Goal: Submit feedback/report problem: Submit feedback/report problem

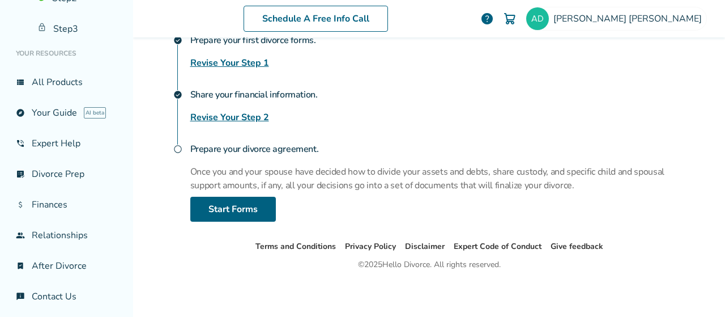
scroll to position [217, 0]
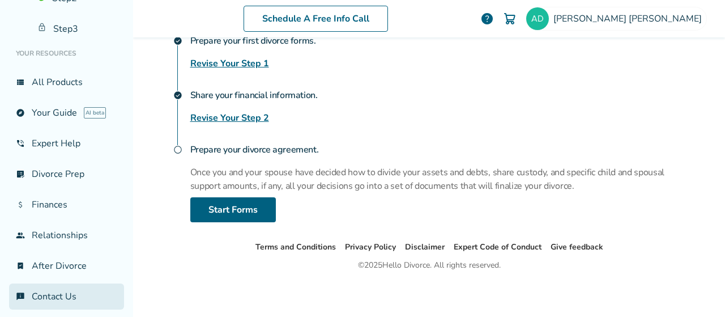
click at [57, 286] on link "chat_info Contact Us" at bounding box center [66, 296] width 115 height 26
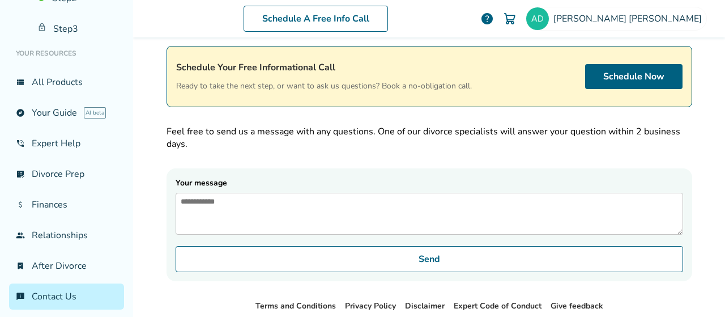
click at [304, 207] on textarea "Your message" at bounding box center [430, 214] width 508 height 42
click at [651, 85] on link "Schedule Now" at bounding box center [633, 76] width 97 height 25
click at [549, 23] on img at bounding box center [537, 18] width 23 height 23
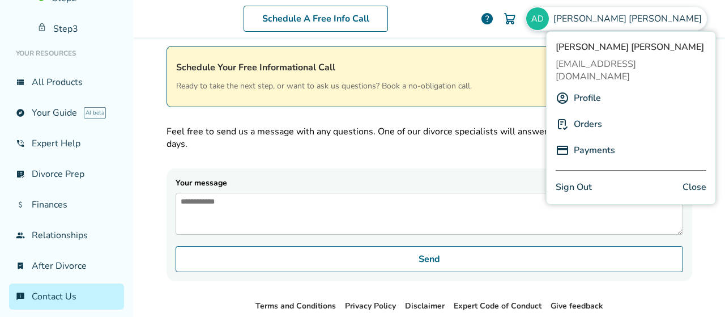
click at [567, 117] on img at bounding box center [563, 124] width 14 height 14
click at [587, 113] on link "Orders" at bounding box center [588, 124] width 28 height 22
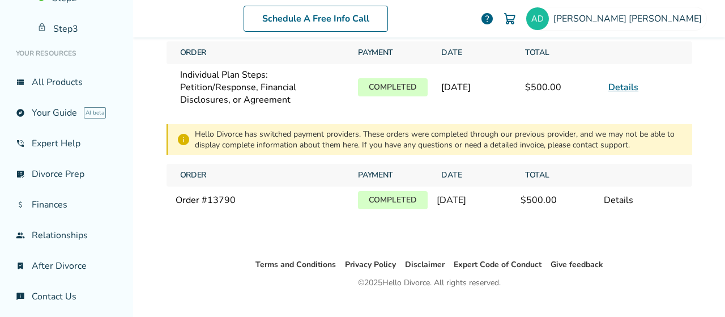
scroll to position [15, 0]
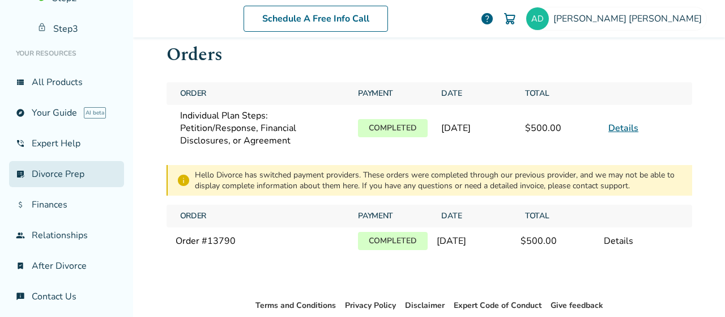
click at [48, 179] on link "list_alt_check Divorce Prep" at bounding box center [66, 174] width 115 height 26
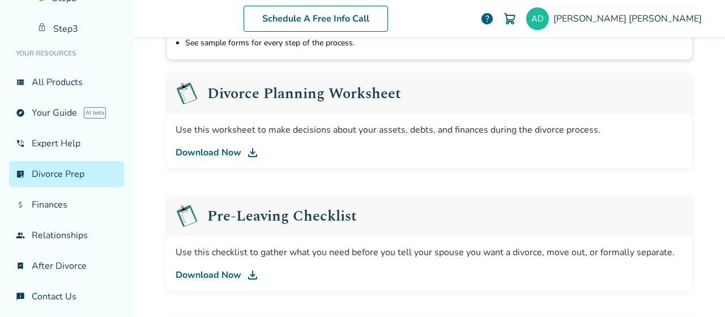
scroll to position [163, 0]
click at [192, 150] on link "Download Now" at bounding box center [430, 153] width 508 height 14
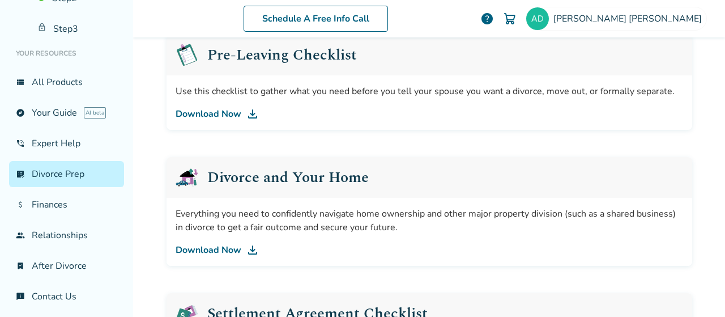
scroll to position [323, 0]
click at [199, 247] on link "Download Now" at bounding box center [430, 251] width 508 height 14
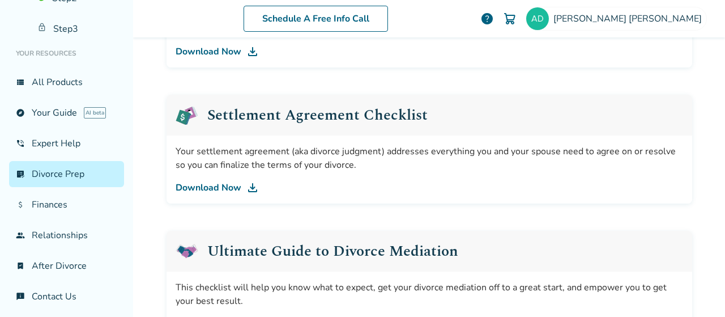
scroll to position [521, 0]
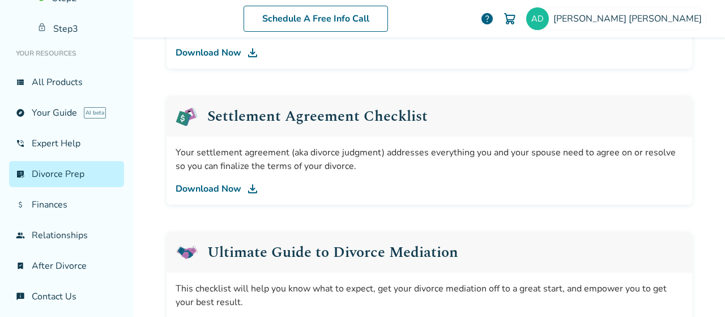
click at [197, 189] on link "Download Now" at bounding box center [430, 189] width 508 height 14
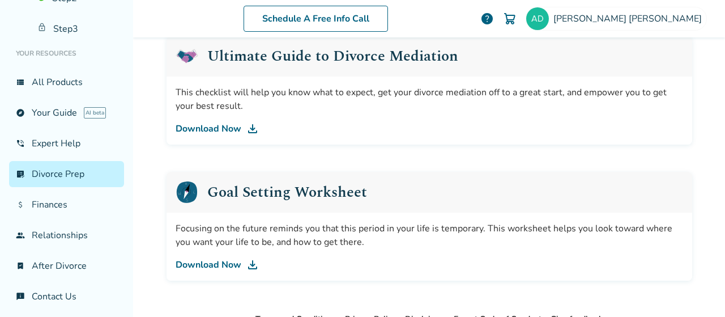
scroll to position [707, 0]
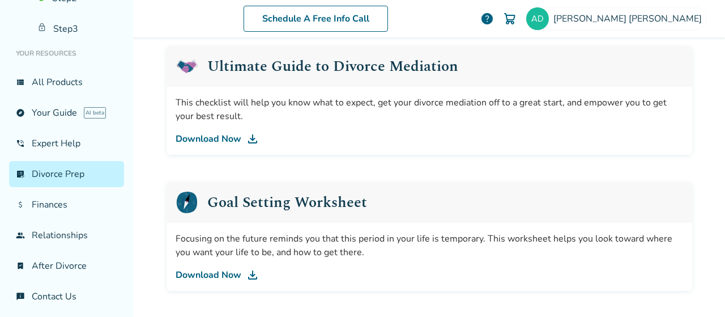
click at [224, 139] on link "Download Now" at bounding box center [430, 139] width 508 height 14
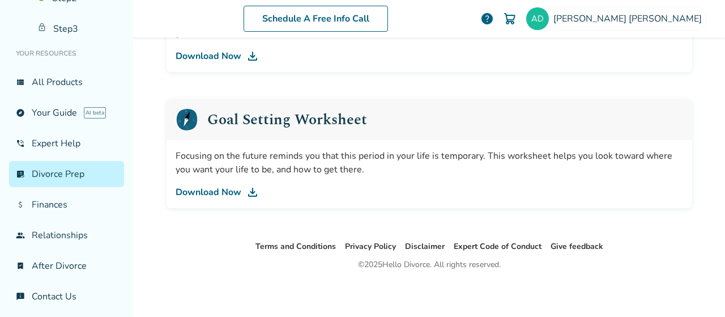
scroll to position [790, 0]
click at [220, 191] on link "Download Now" at bounding box center [430, 192] width 508 height 14
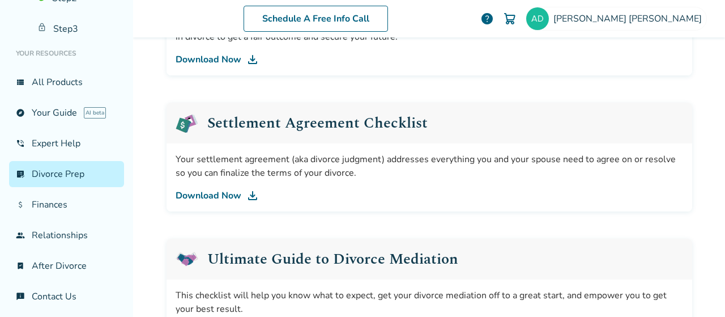
scroll to position [513, 0]
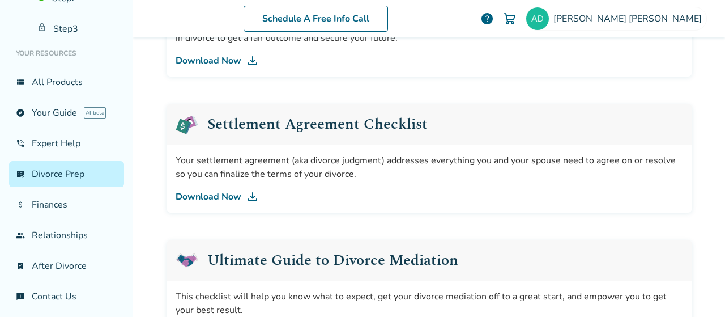
click at [221, 195] on link "Download Now" at bounding box center [430, 197] width 508 height 14
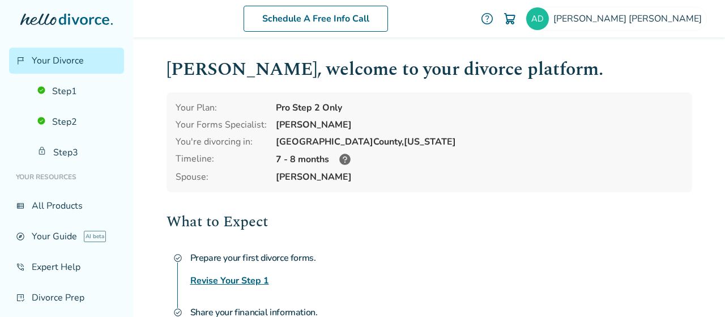
scroll to position [1, 0]
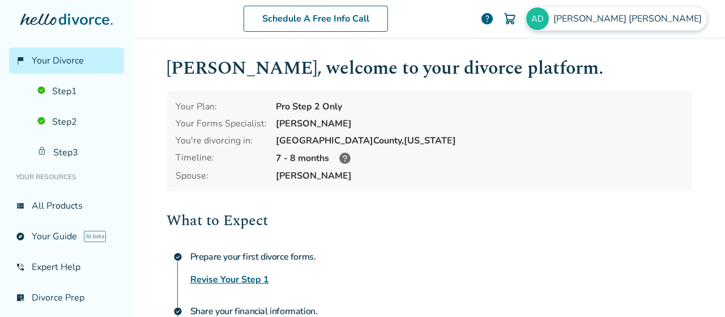
click at [655, 19] on span "Ana Dixon" at bounding box center [630, 18] width 153 height 12
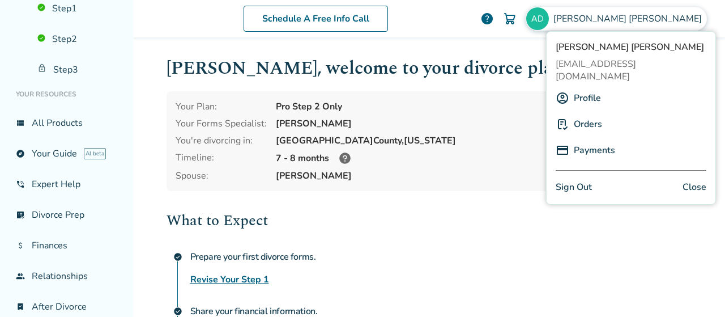
scroll to position [80, 0]
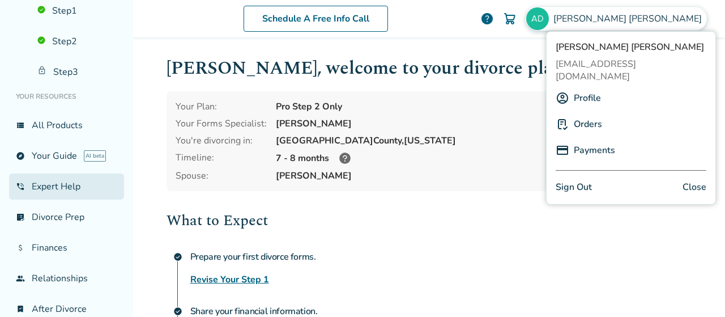
click at [34, 187] on link "phone_in_talk Expert Help" at bounding box center [66, 186] width 115 height 26
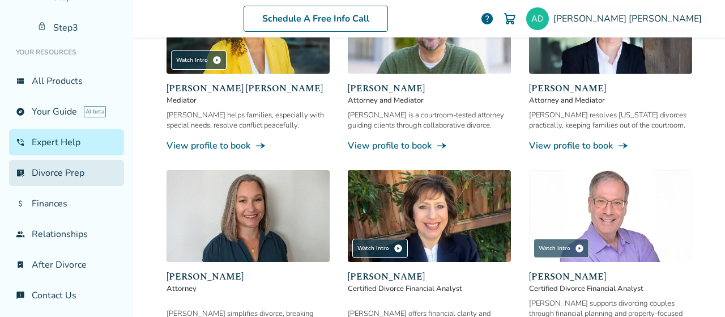
scroll to position [125, 0]
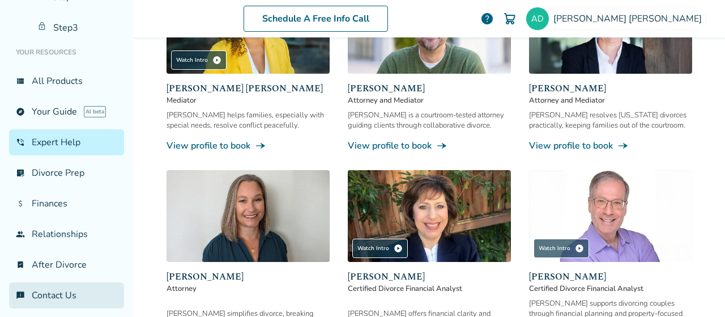
click at [56, 287] on link "chat_info Contact Us" at bounding box center [66, 295] width 115 height 26
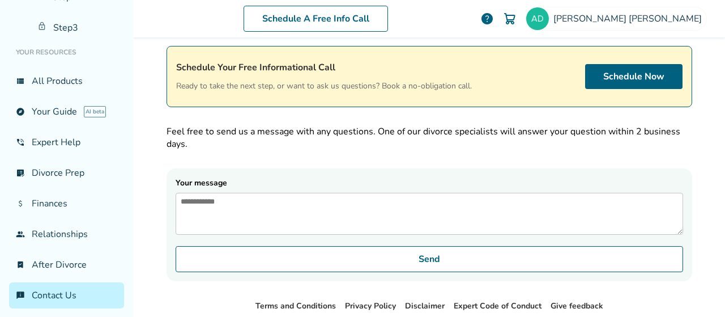
click at [348, 218] on textarea "Your message" at bounding box center [430, 214] width 508 height 42
type textarea "*"
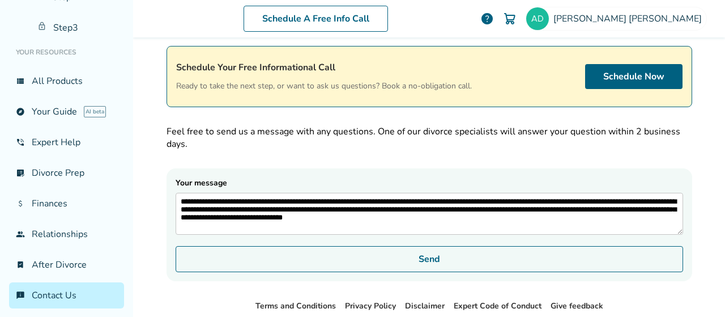
type textarea "**********"
click at [430, 267] on button "Send" at bounding box center [430, 259] width 508 height 26
